Goal: Use online tool/utility: Utilize a website feature to perform a specific function

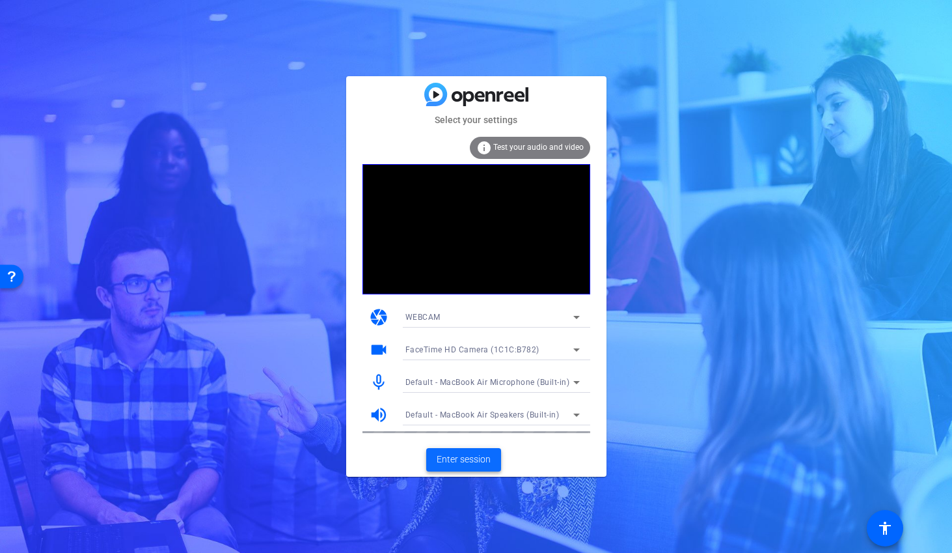
click at [464, 458] on span "Enter session" at bounding box center [464, 459] width 54 height 14
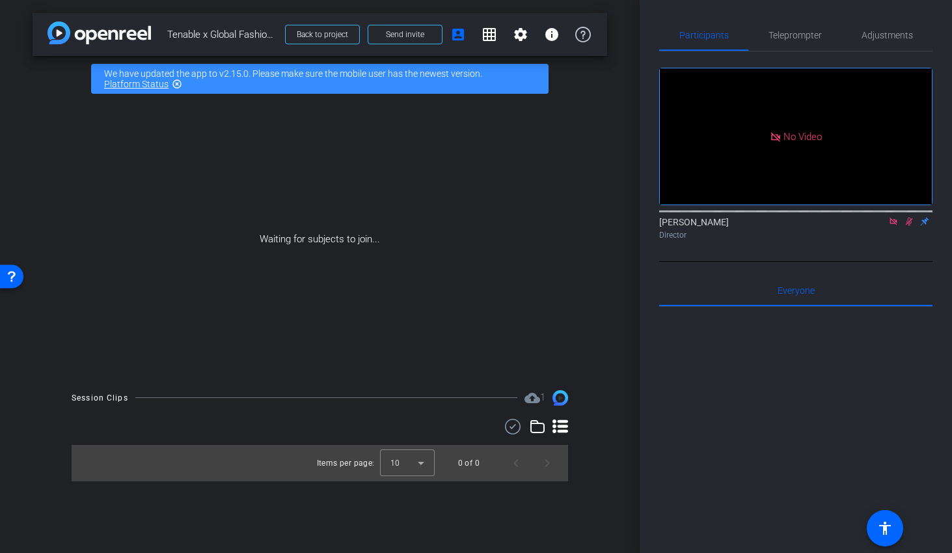
click at [899, 227] on mat-icon at bounding box center [894, 221] width 16 height 12
click at [890, 226] on icon at bounding box center [893, 221] width 10 height 9
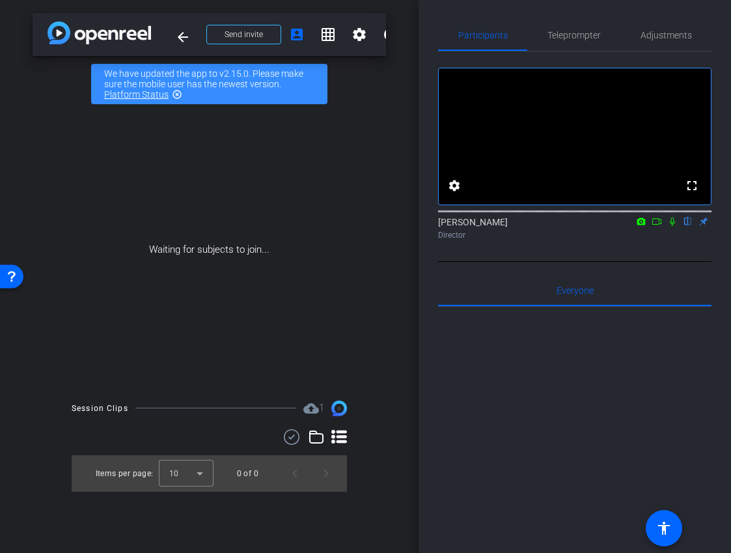
click at [671, 226] on icon at bounding box center [672, 221] width 10 height 9
click at [658, 225] on icon at bounding box center [656, 221] width 9 height 7
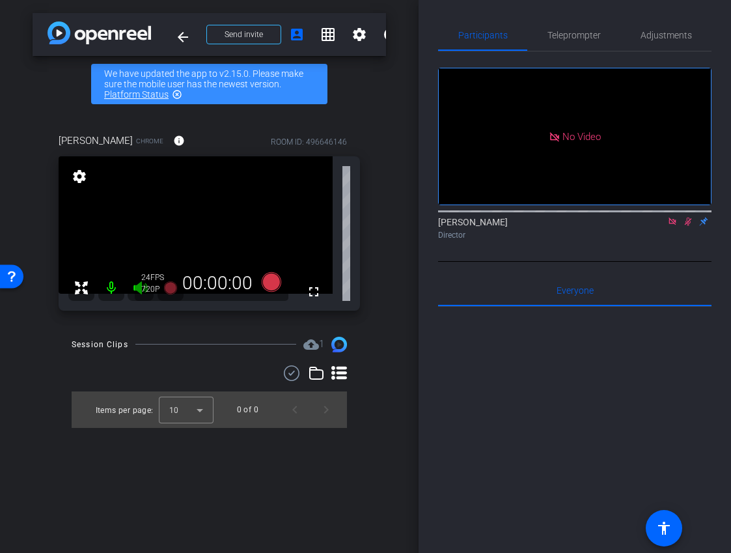
click at [676, 226] on icon at bounding box center [672, 221] width 10 height 9
click at [673, 226] on icon at bounding box center [672, 221] width 7 height 8
click at [656, 38] on span "Adjustments" at bounding box center [665, 35] width 51 height 9
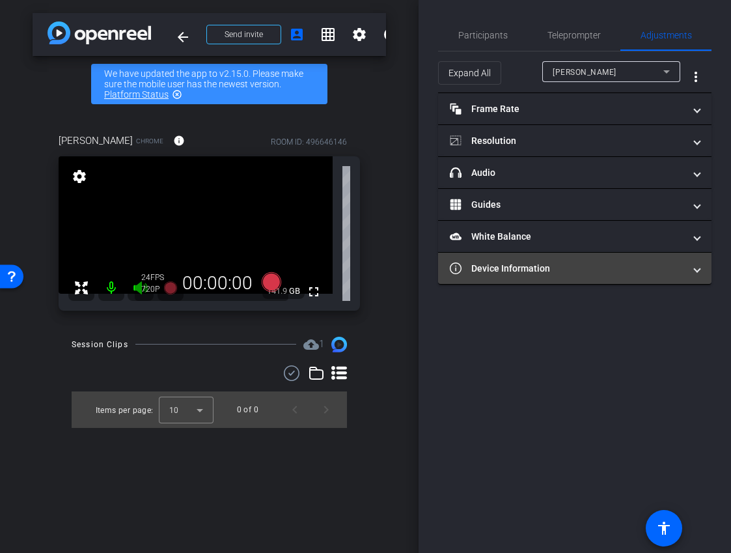
click at [566, 276] on mat-expansion-panel-header "Device Information" at bounding box center [574, 268] width 273 height 31
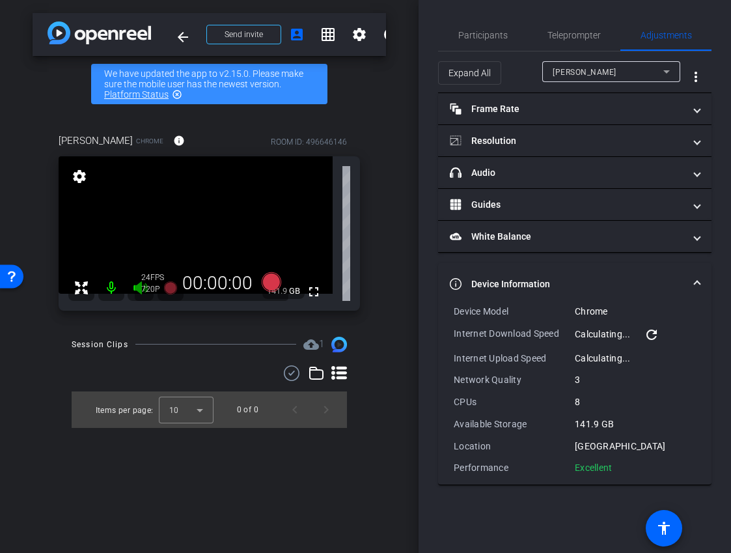
click at [586, 273] on mat-expansion-panel-header "Device Information" at bounding box center [574, 284] width 273 height 42
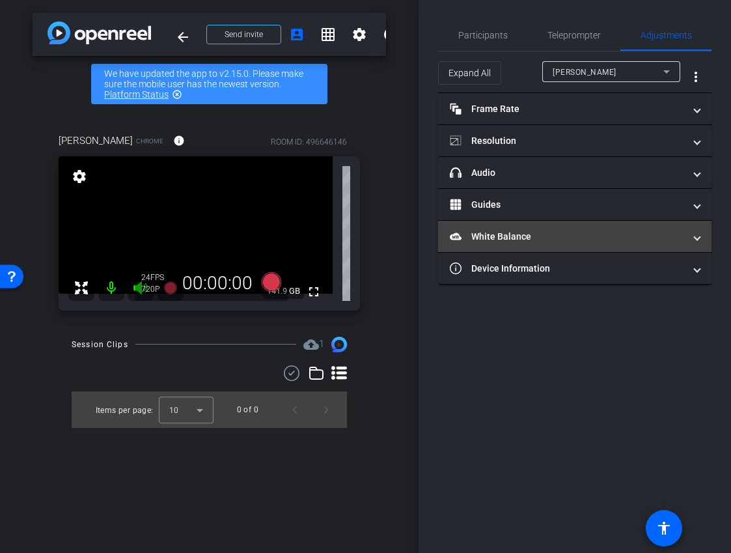
click at [565, 239] on mat-panel-title "White Balance White Balance" at bounding box center [567, 237] width 234 height 14
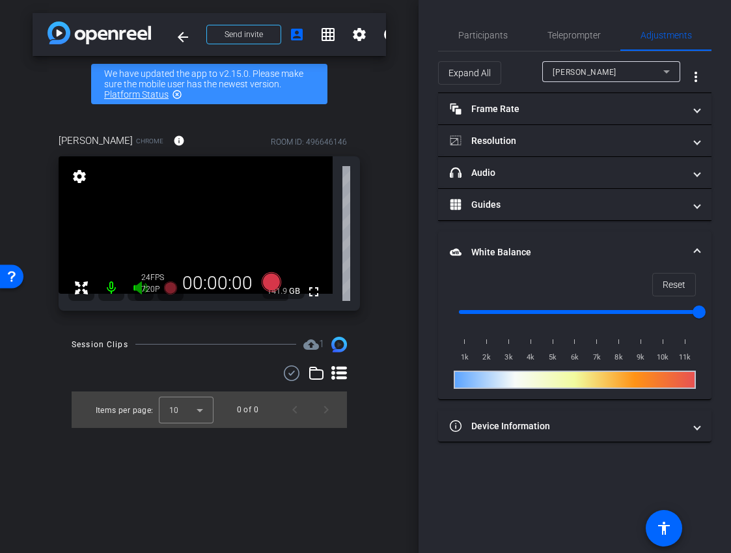
click at [565, 239] on mat-expansion-panel-header "White Balance White Balance" at bounding box center [574, 252] width 273 height 42
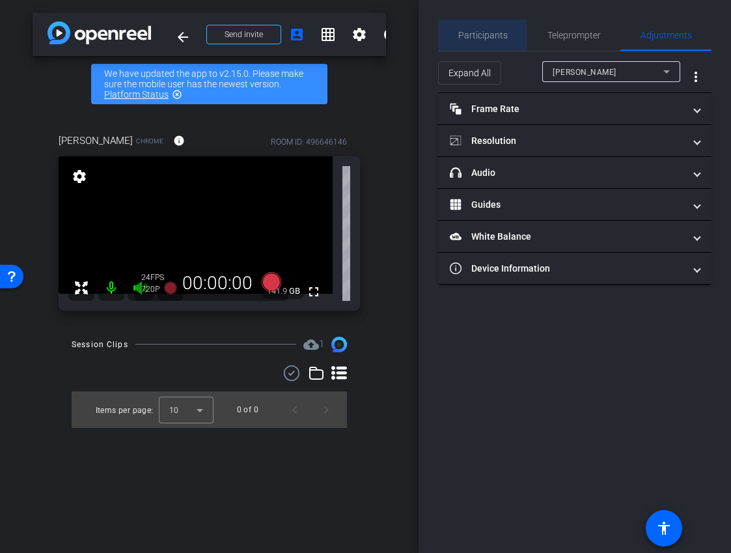
click at [467, 25] on span "Participants" at bounding box center [482, 35] width 49 height 31
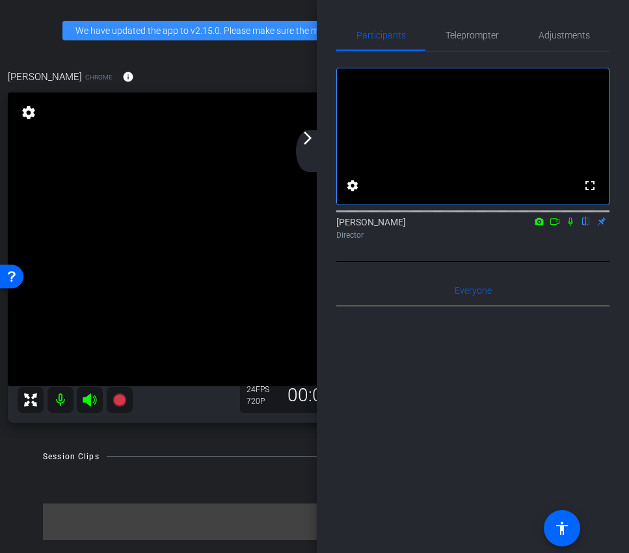
click at [310, 149] on div "arrow_back_ios_new arrow_forward_ios" at bounding box center [309, 151] width 27 height 42
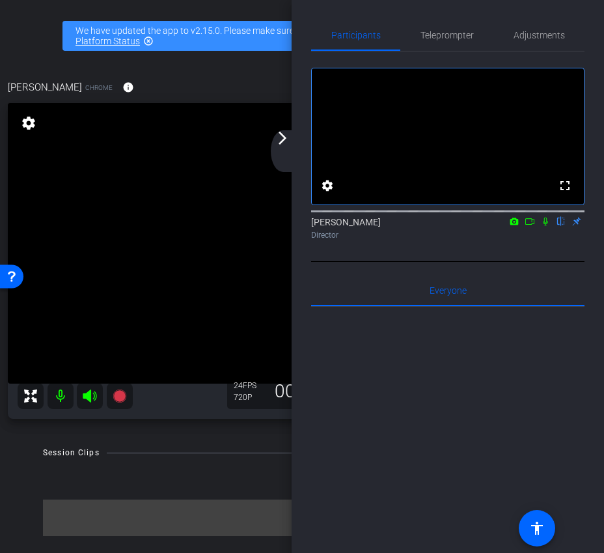
click at [284, 142] on mat-icon "arrow_forward_ios" at bounding box center [283, 138] width 16 height 16
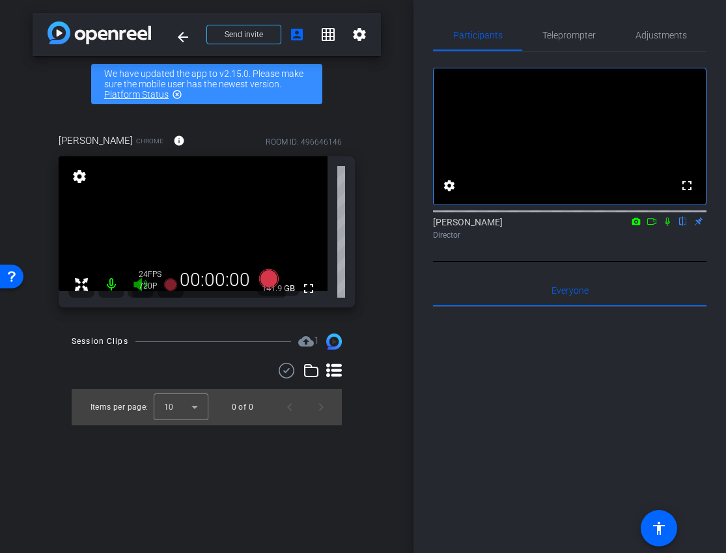
click at [652, 226] on icon at bounding box center [651, 221] width 10 height 9
click at [681, 226] on icon at bounding box center [682, 221] width 5 height 8
